Goal: Answer question/provide support

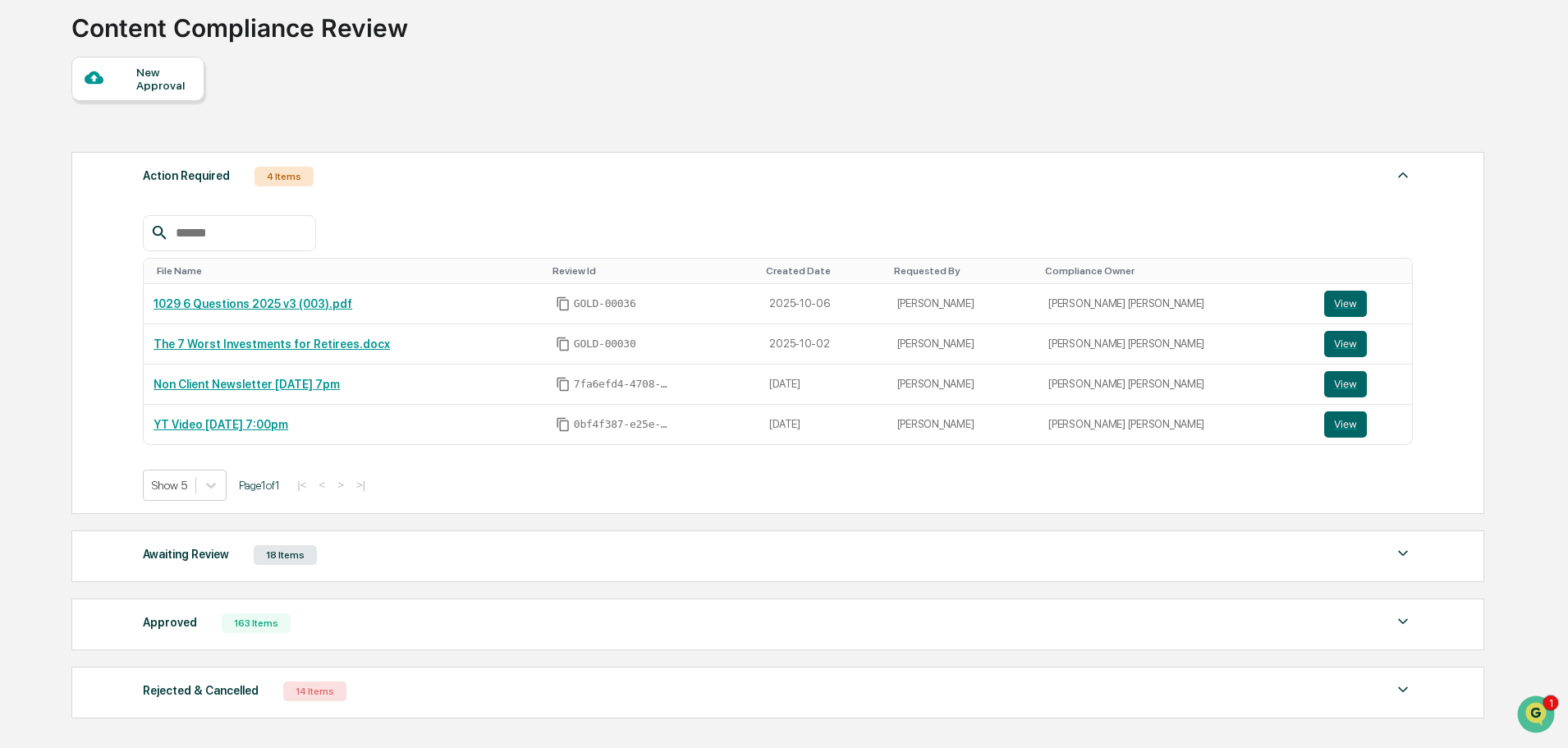
scroll to position [222, 0]
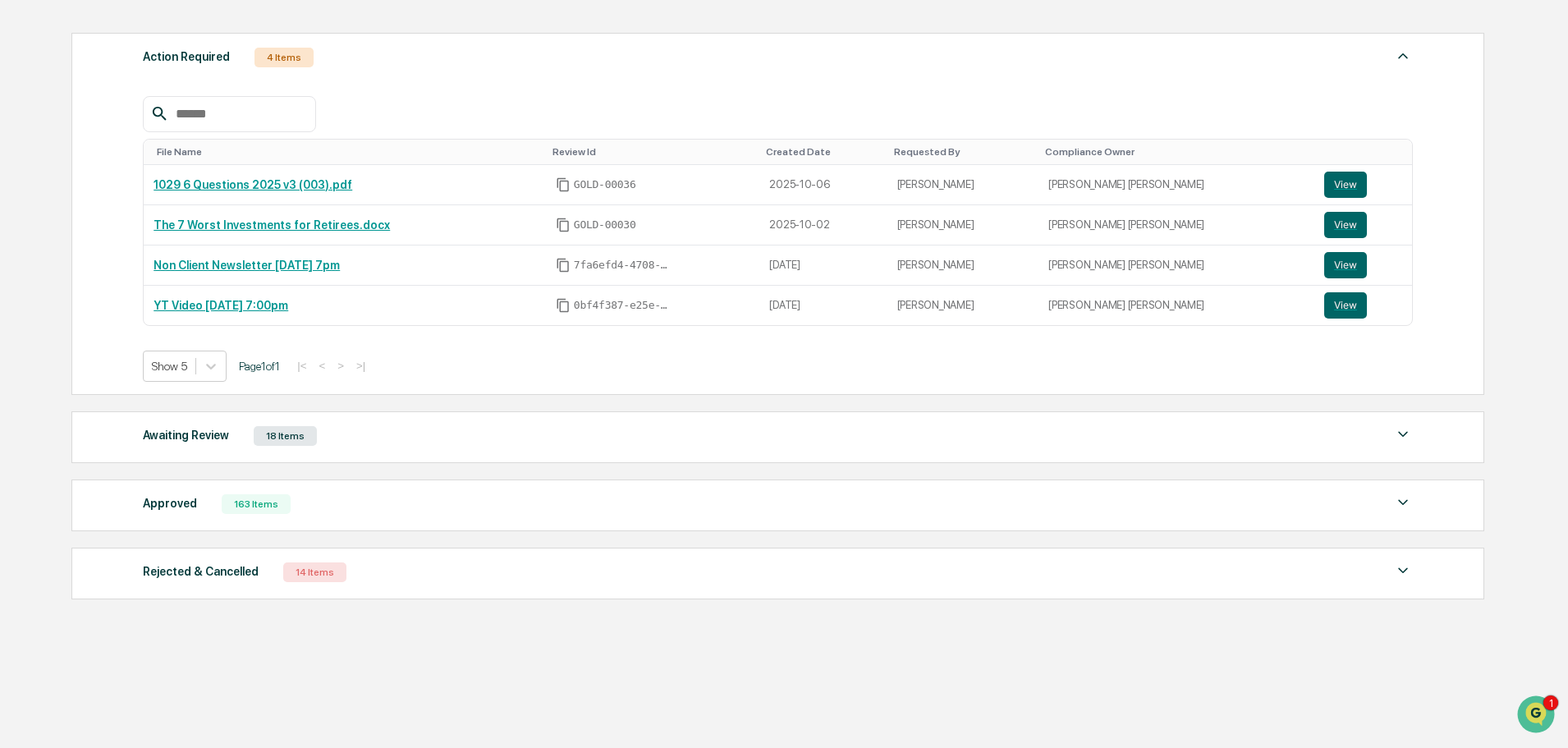
click at [410, 421] on div "Awaiting Review 18 Items File Name Review Id Created Date Requested By Complian…" at bounding box center [778, 437] width 1413 height 52
click at [409, 445] on div "Awaiting Review 18 Items" at bounding box center [778, 435] width 1270 height 23
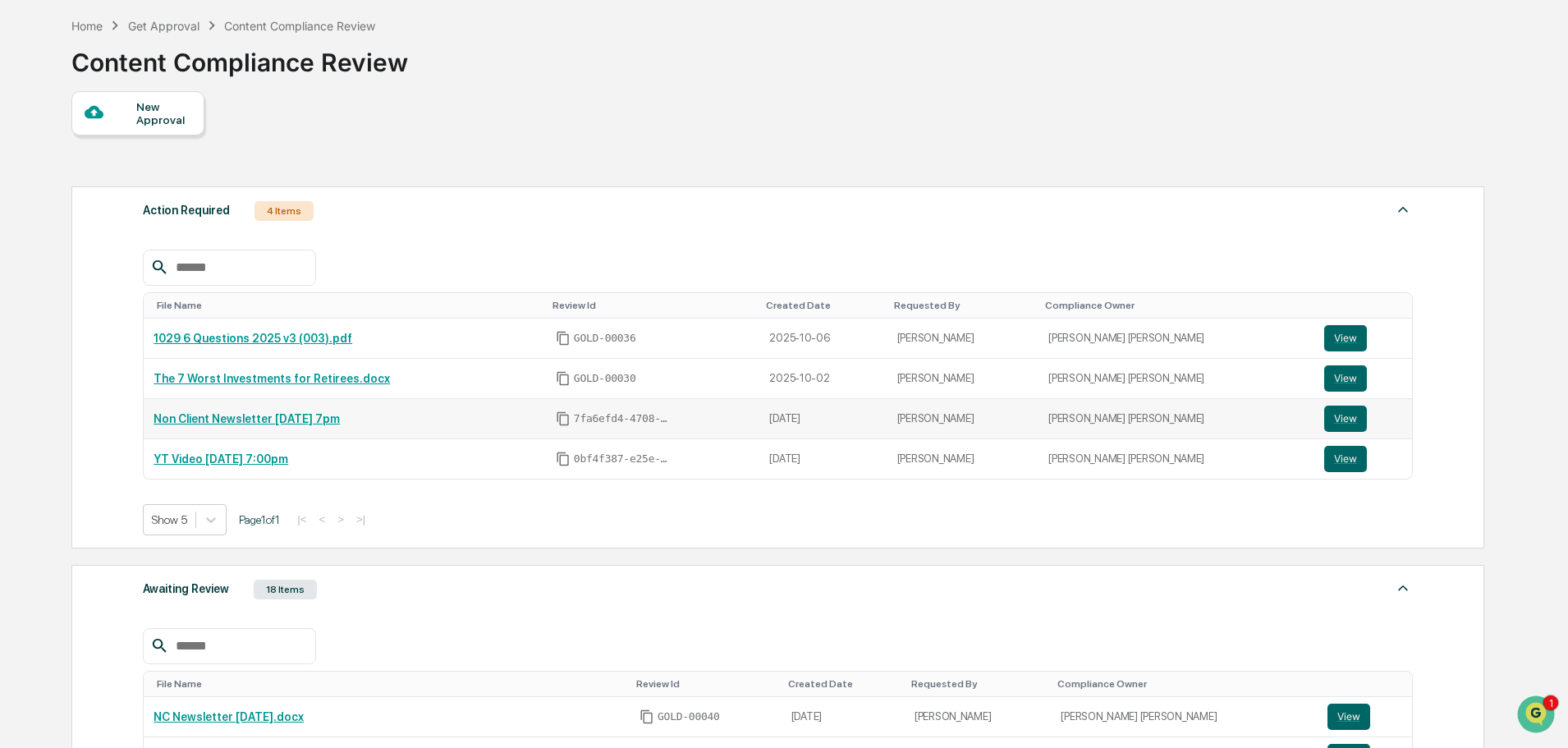
scroll to position [58, 0]
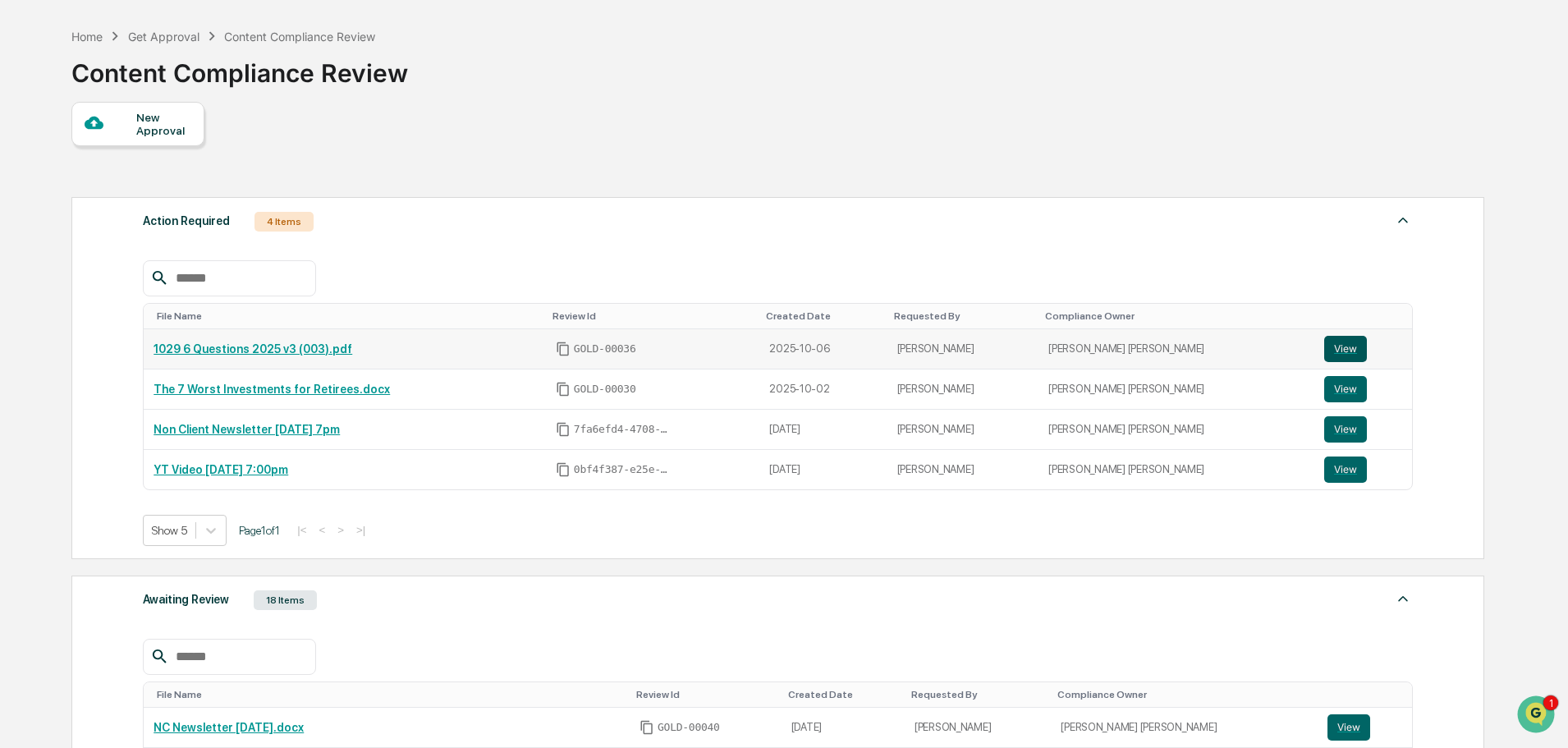
click at [1328, 347] on button "View" at bounding box center [1346, 349] width 42 height 26
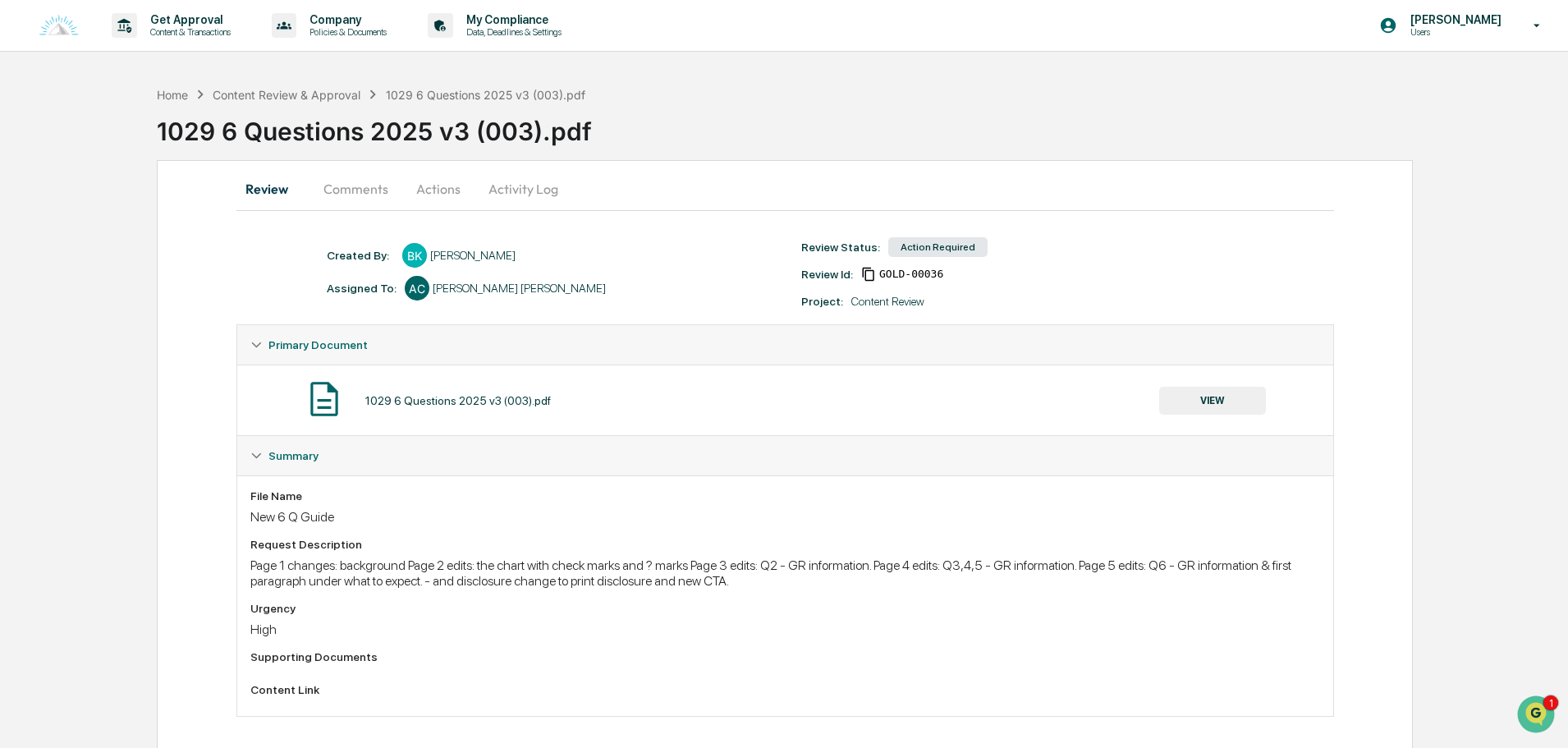
click at [359, 194] on button "Comments" at bounding box center [356, 188] width 91 height 40
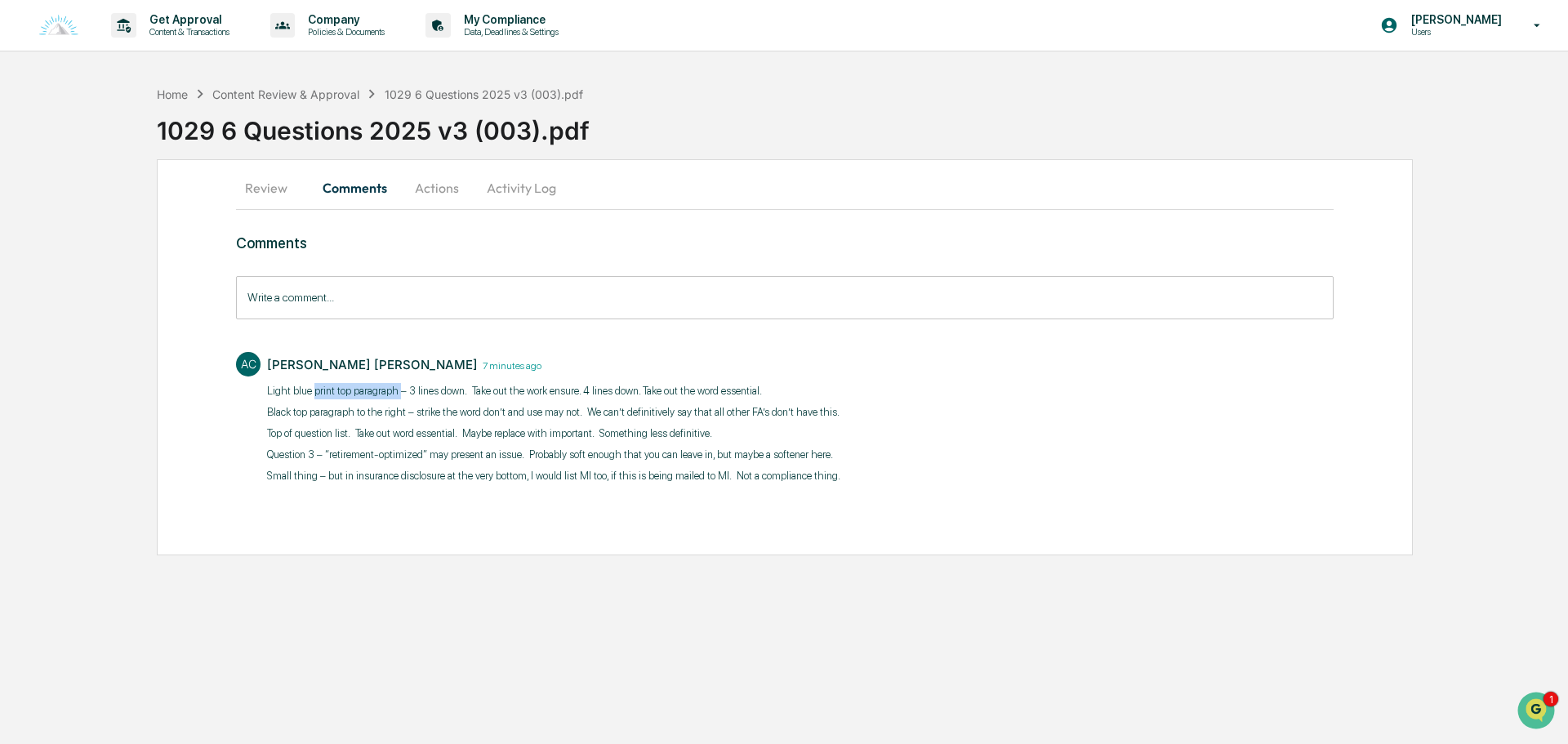
drag, startPoint x: 315, startPoint y: 391, endPoint x: 433, endPoint y: 391, distance: 118.0
click at [404, 391] on p "​Light blue print top paragraph – 3 lines down. Take out the work ensure. 4 lin…" at bounding box center [553, 392] width 573 height 17
drag, startPoint x: 434, startPoint y: 391, endPoint x: 493, endPoint y: 391, distance: 59.0
click at [479, 391] on p "​Light blue print top paragraph – 3 lines down. Take out the work ensure. 4 lin…" at bounding box center [553, 392] width 573 height 17
drag, startPoint x: 514, startPoint y: 391, endPoint x: 525, endPoint y: 391, distance: 11.0
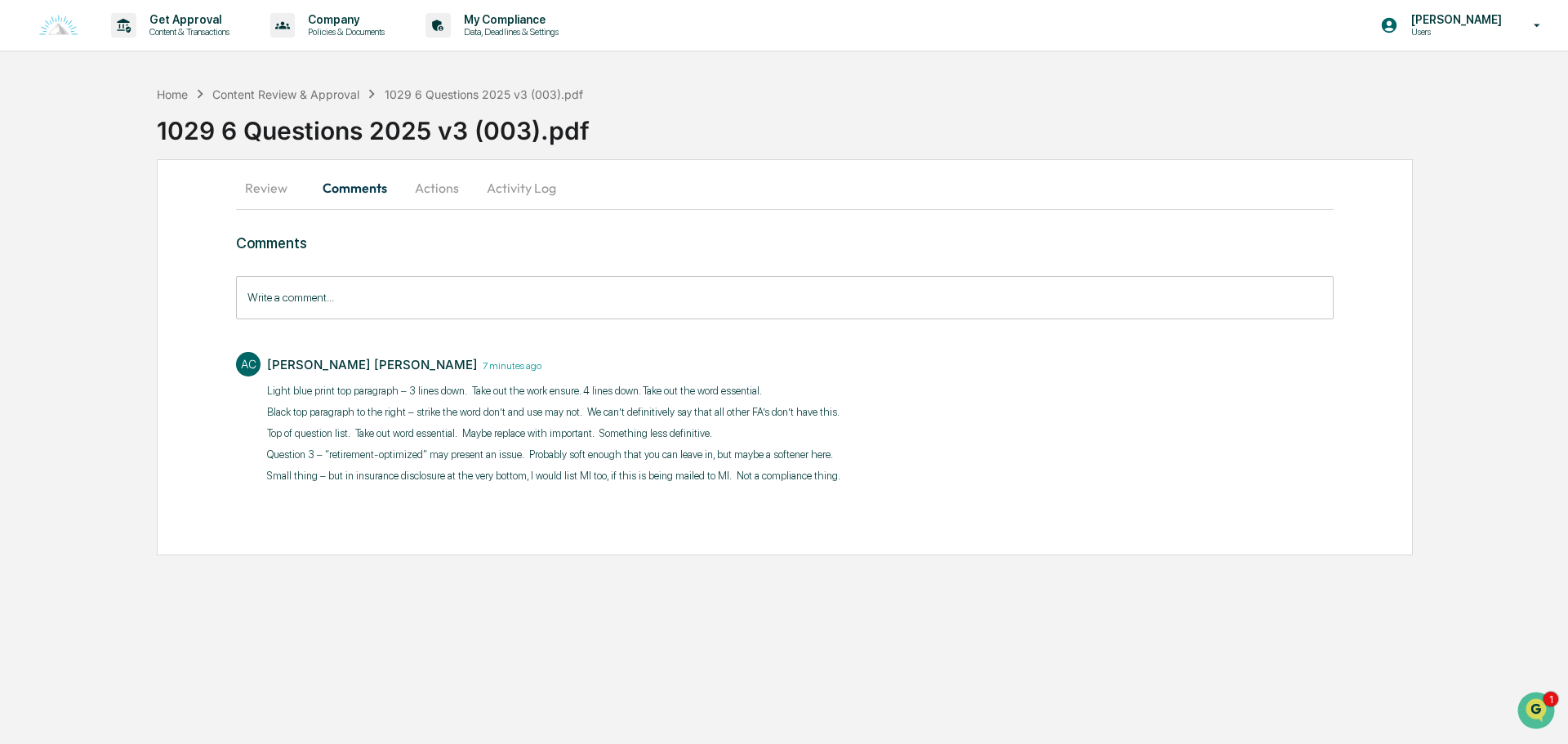
click at [524, 391] on p "​Light blue print top paragraph – 3 lines down. Take out the work ensure. 4 lin…" at bounding box center [553, 392] width 573 height 17
drag, startPoint x: 570, startPoint y: 390, endPoint x: 587, endPoint y: 389, distance: 17.0
click at [571, 390] on p "​Light blue print top paragraph – 3 lines down. Take out the work ensure. 4 lin…" at bounding box center [553, 392] width 573 height 17
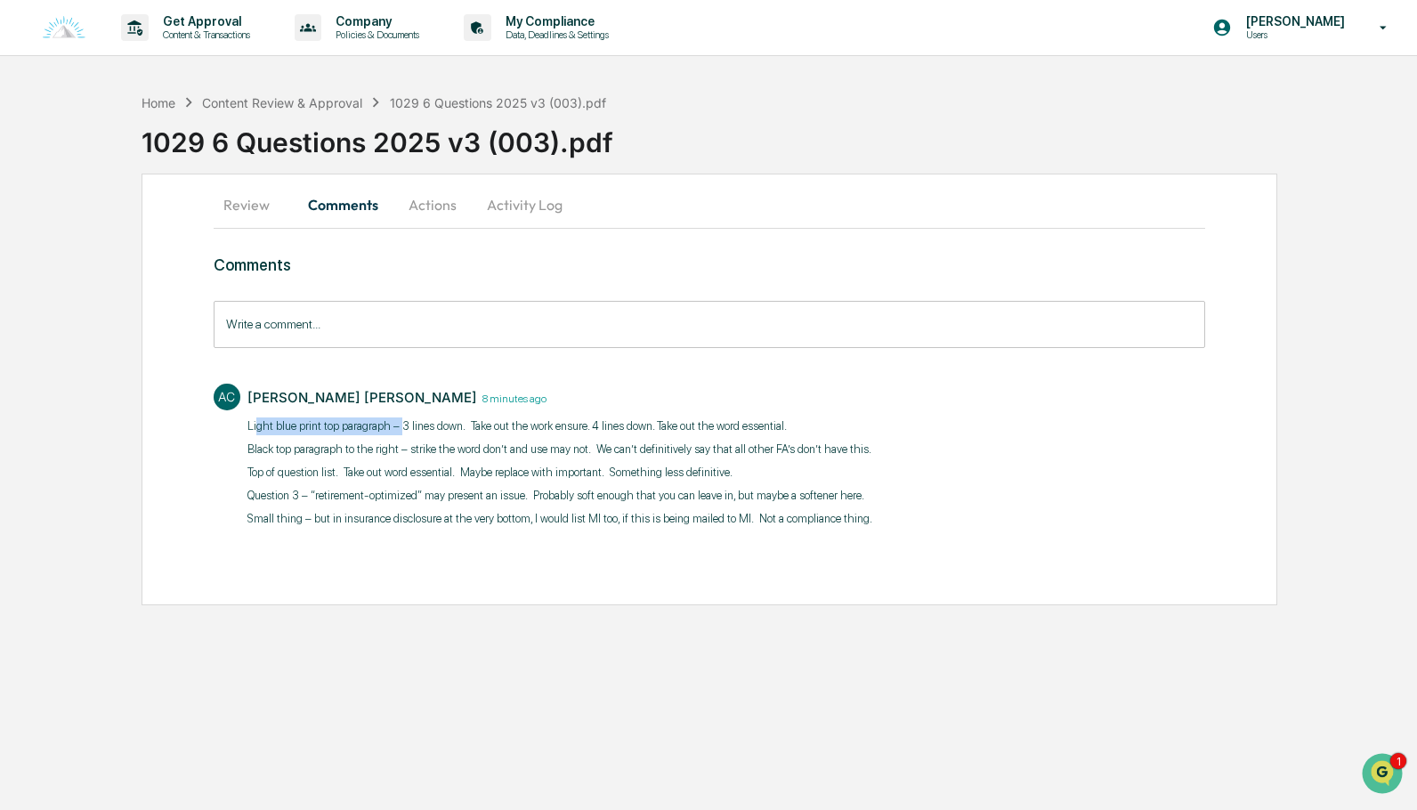
drag, startPoint x: 255, startPoint y: 424, endPoint x: 397, endPoint y: 432, distance: 142.7
click at [397, 432] on p "​Light blue print top paragraph – 3 lines down. Take out the work ensure. 4 lin…" at bounding box center [559, 427] width 625 height 18
click at [486, 421] on p "​Light blue print top paragraph – 3 lines down. Take out the work ensure. 4 lin…" at bounding box center [559, 427] width 625 height 18
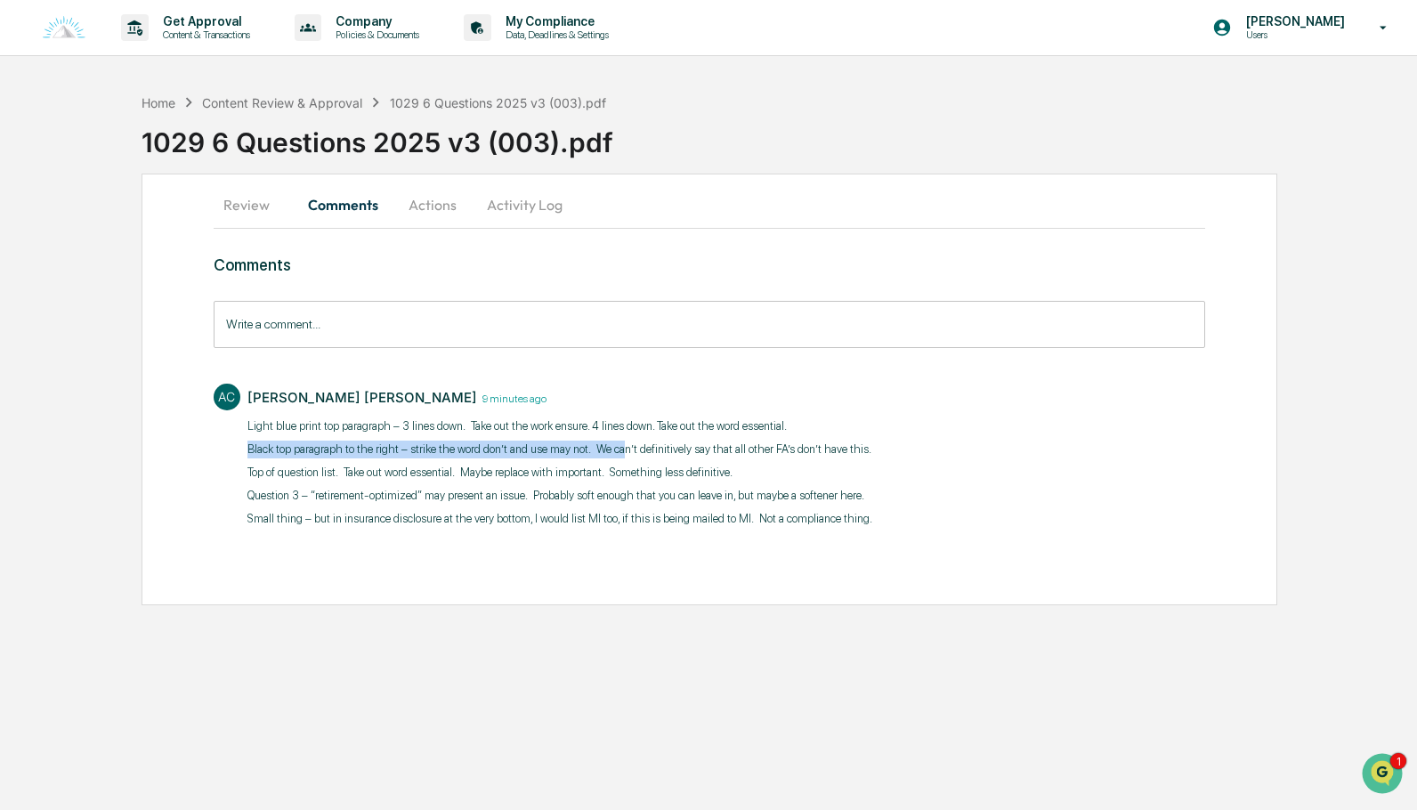
drag, startPoint x: 247, startPoint y: 452, endPoint x: 615, endPoint y: 453, distance: 368.6
click at [615, 453] on p "Black top paragraph to the right – strike the word don’t and use may not. We ca…" at bounding box center [559, 450] width 625 height 18
click at [658, 453] on p "Black top paragraph to the right – strike the word don’t and use may not. We ca…" at bounding box center [559, 450] width 625 height 18
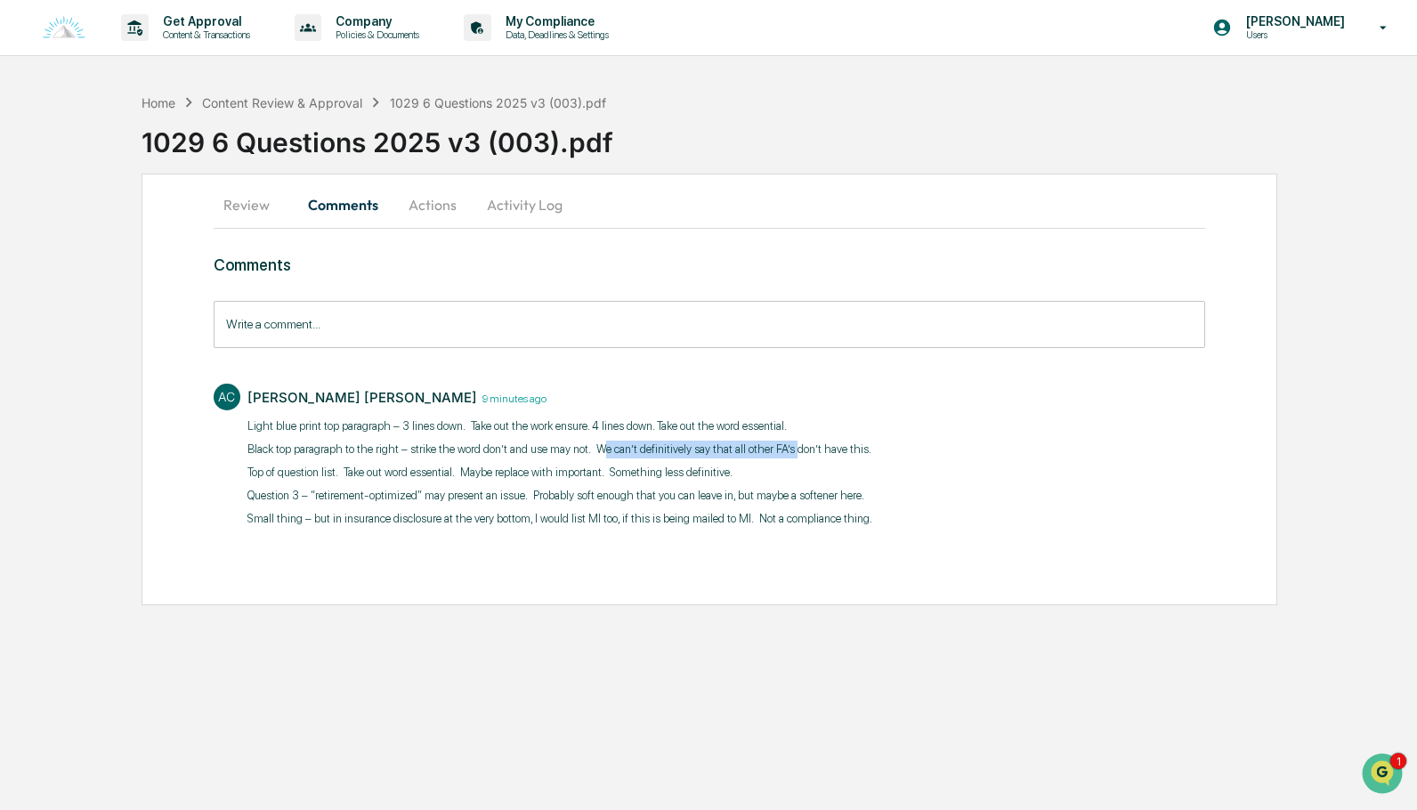
drag, startPoint x: 598, startPoint y: 448, endPoint x: 834, endPoint y: 444, distance: 236.0
click at [799, 445] on p "Black top paragraph to the right – strike the word don’t and use may not. We ca…" at bounding box center [559, 450] width 625 height 18
click at [839, 444] on p "Black top paragraph to the right – strike the word don’t and use may not. We ca…" at bounding box center [559, 450] width 625 height 18
